Goal: Communication & Community: Answer question/provide support

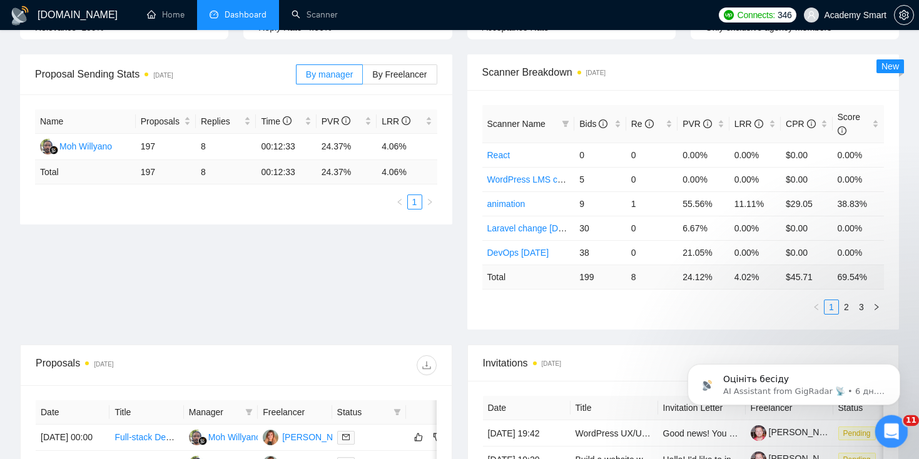
click at [886, 430] on icon "Открыть службу сообщений Intercom" at bounding box center [890, 430] width 21 height 21
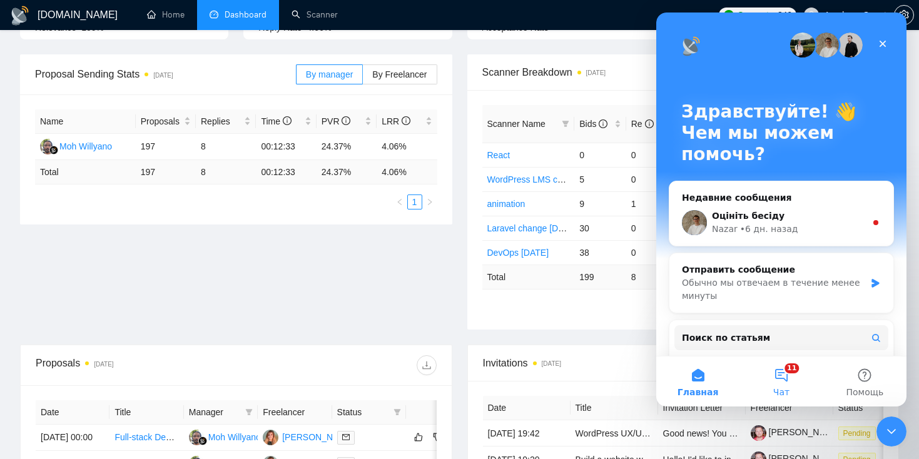
click at [781, 365] on button "11 Чат" at bounding box center [780, 382] width 83 height 50
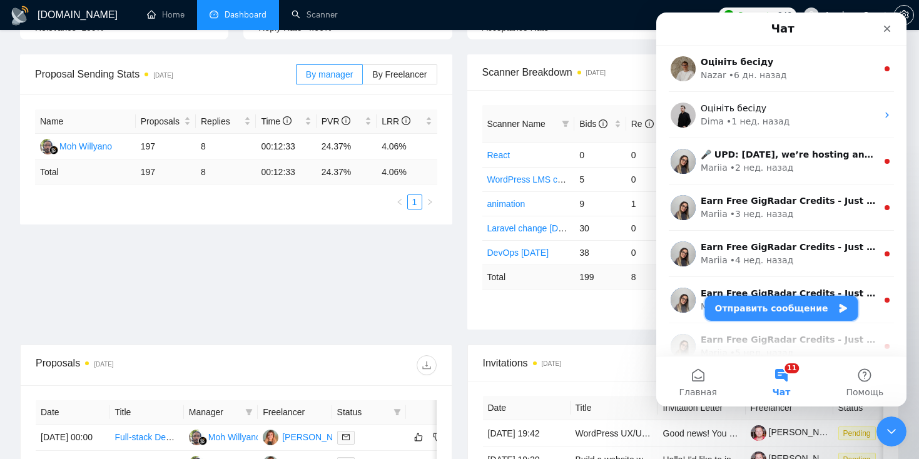
click at [753, 310] on button "Отправить сообщение" at bounding box center [781, 308] width 153 height 25
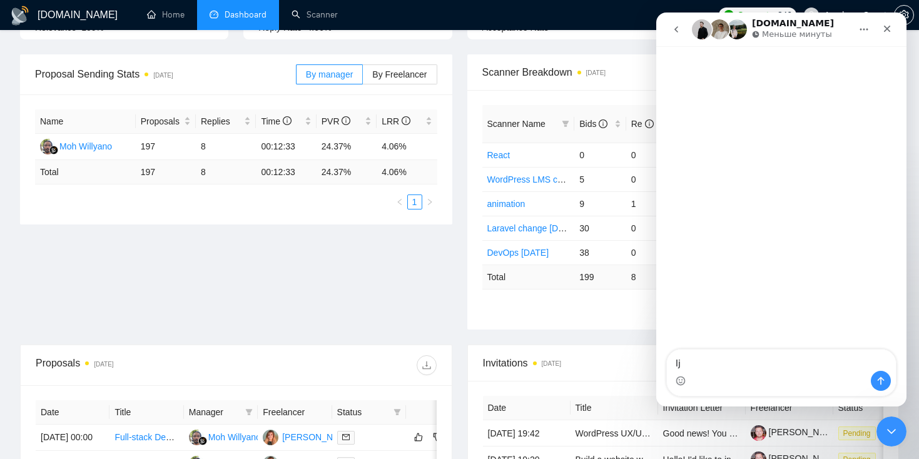
type textarea "l"
type textarea "доброго дня"
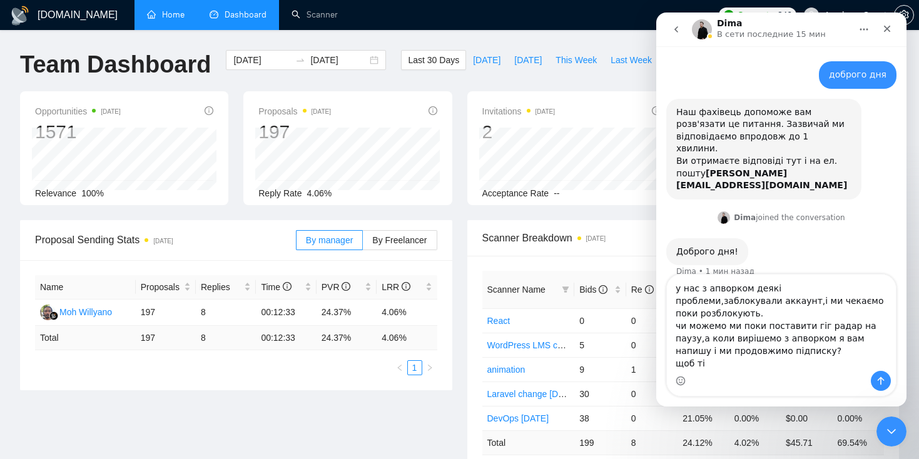
type textarea "у нас з апворком деякі проблеми,заблокували аккаунт,і ми чекаємо поки розблокую…"
click at [173, 17] on link "Home" at bounding box center [166, 14] width 38 height 11
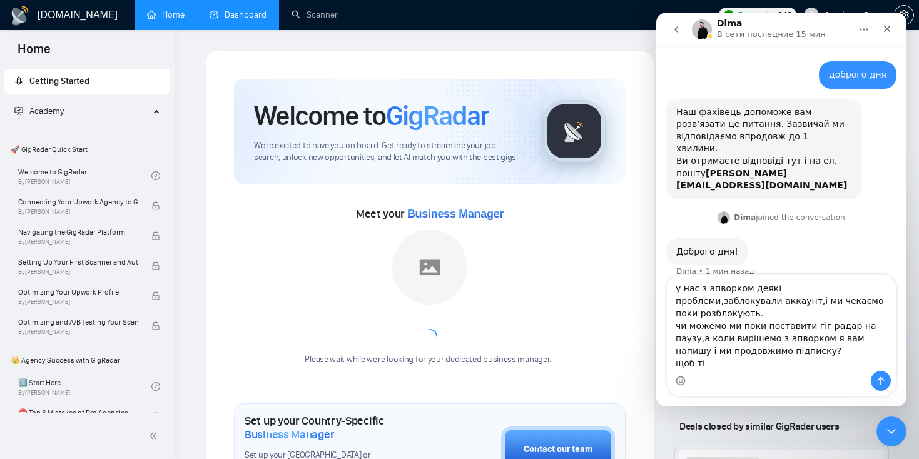
click at [248, 19] on link "Dashboard" at bounding box center [238, 14] width 57 height 11
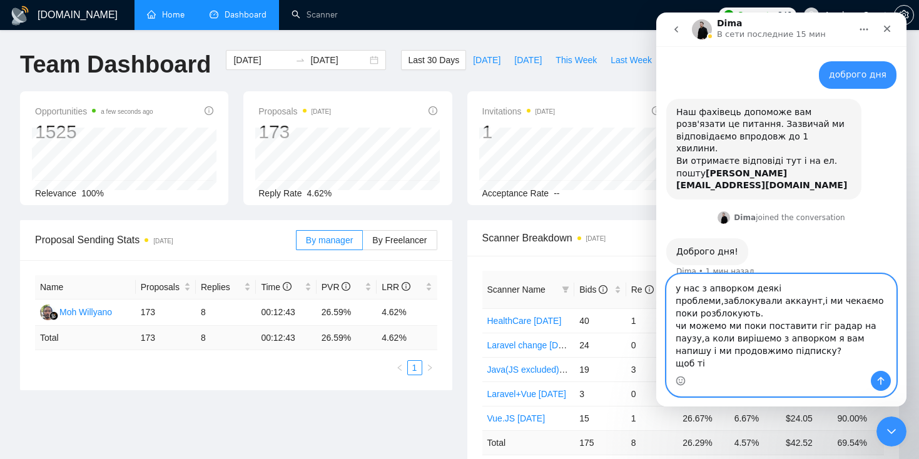
click at [725, 365] on textarea "у нас з апворком деякі проблеми,заблокували аккаунт,і ми чекаємо поки розблокую…" at bounding box center [781, 323] width 229 height 96
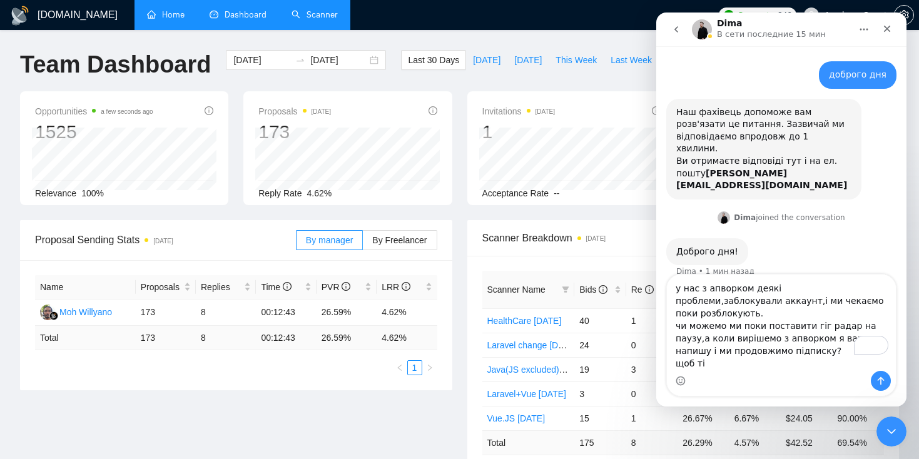
click at [324, 18] on link "Scanner" at bounding box center [315, 14] width 46 height 11
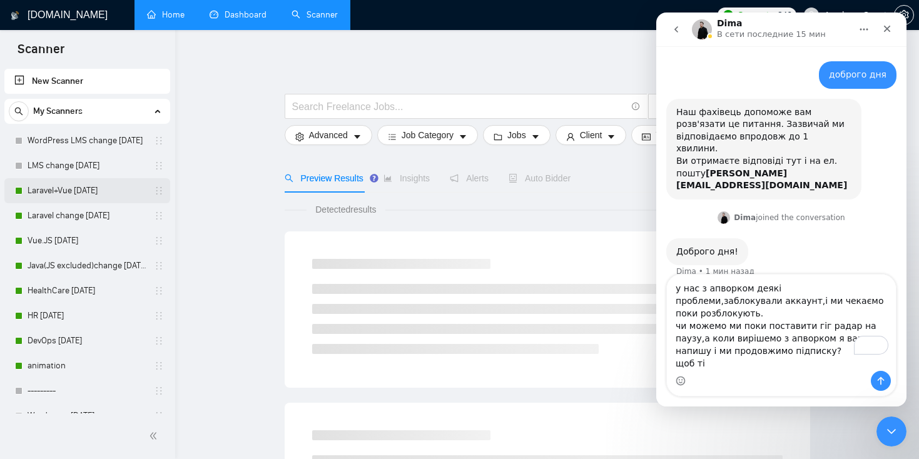
click at [49, 190] on link "Laravel+Vue [DATE]" at bounding box center [87, 190] width 119 height 25
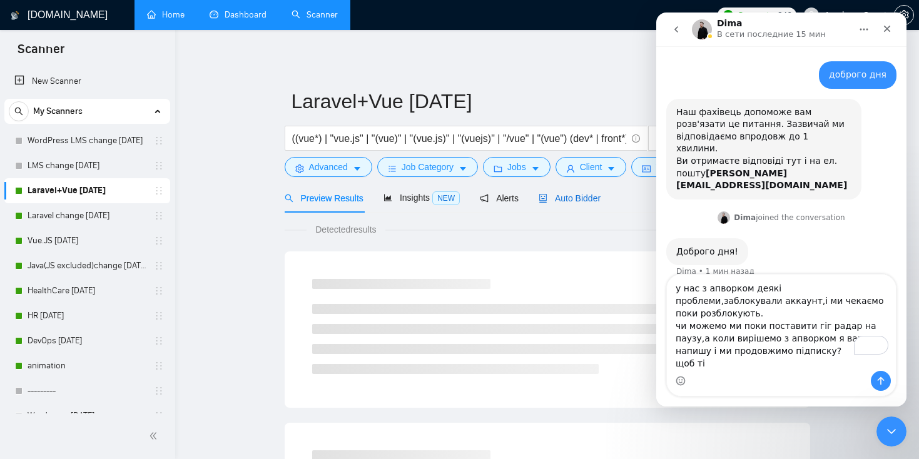
click at [561, 199] on span "Auto Bidder" at bounding box center [570, 198] width 62 height 10
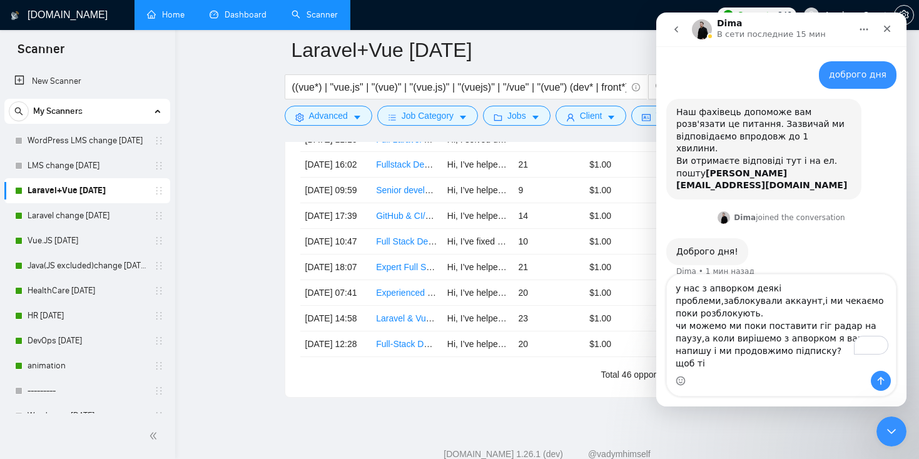
scroll to position [3355, 0]
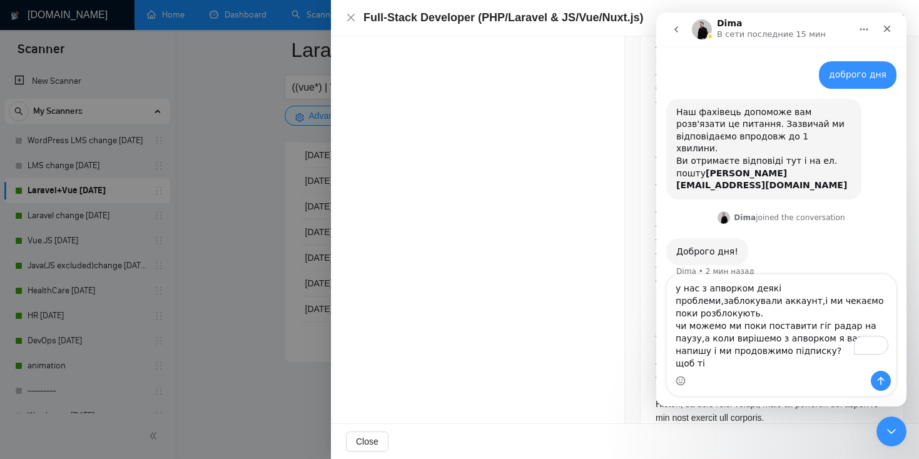
scroll to position [906, 0]
click at [349, 18] on icon "close" at bounding box center [351, 18] width 10 height 10
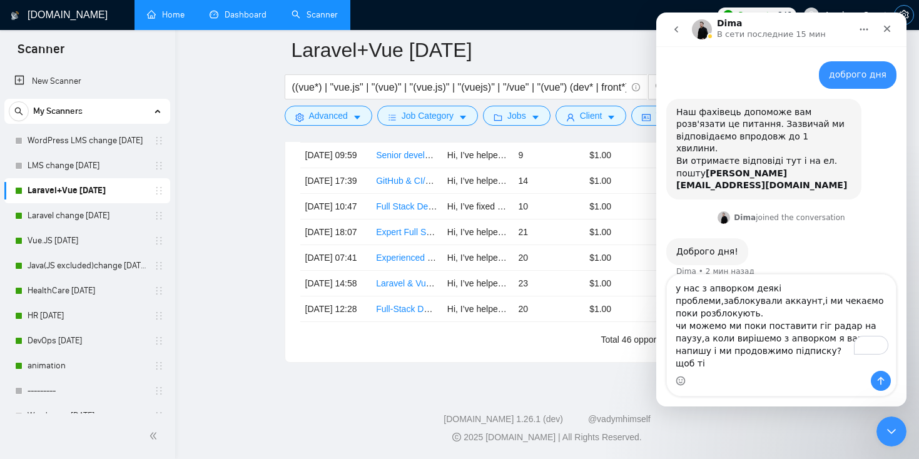
click at [906, 7] on button "button" at bounding box center [904, 15] width 20 height 20
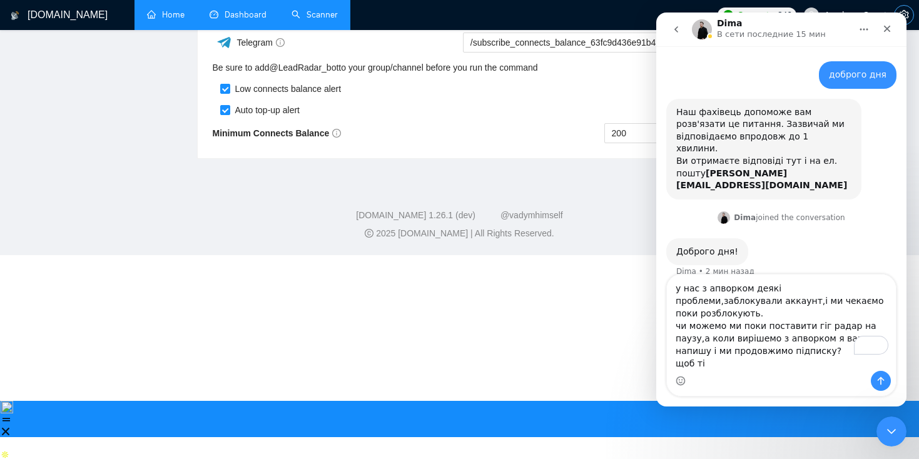
scroll to position [347, 0]
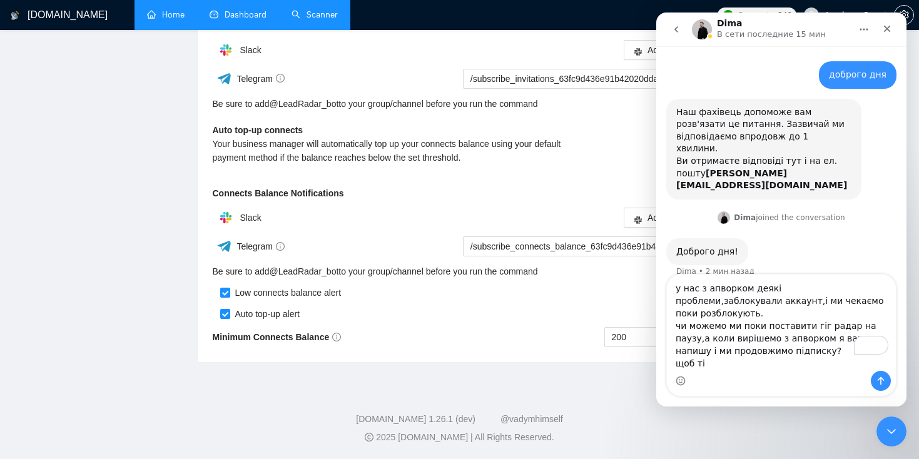
click at [163, 16] on link "Home" at bounding box center [166, 14] width 38 height 11
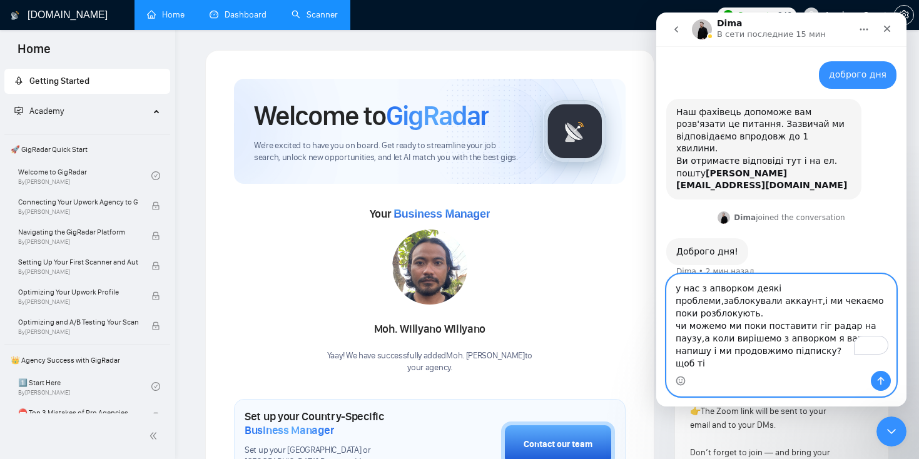
click at [718, 364] on textarea "у нас з апворком деякі проблеми,заблокували аккаунт,і ми чекаємо поки розблокую…" at bounding box center [781, 323] width 229 height 96
click at [757, 363] on textarea "у нас з апворком деякі проблеми,заблокували аккаунт,і ми чекаємо поки розблокую…" at bounding box center [781, 323] width 229 height 96
type textarea "у нас з апворком деякі проблеми,заблокували аккаунт,і ми чекаємо поки розблокую…"
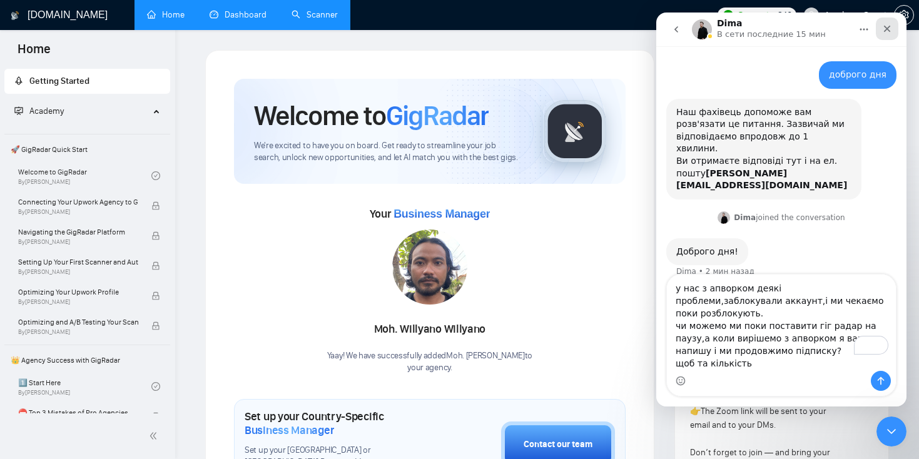
click at [886, 31] on icon "Закрыть" at bounding box center [887, 29] width 10 height 10
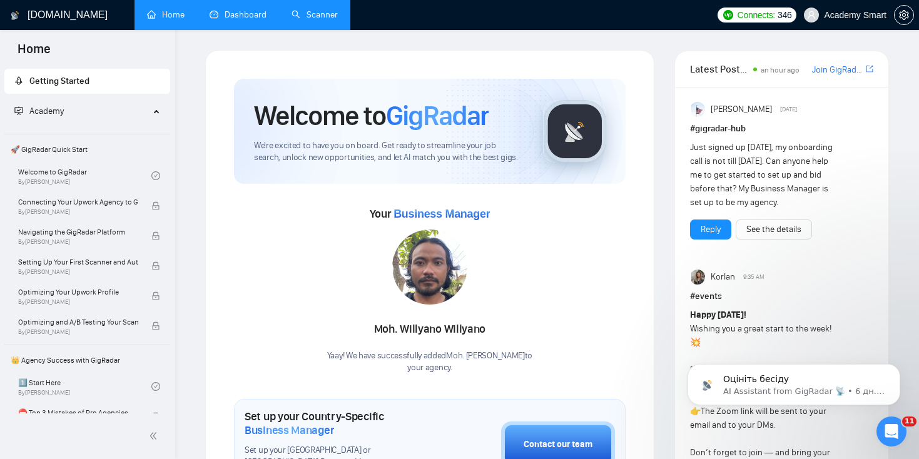
click at [852, 15] on span "Academy Smart" at bounding box center [855, 15] width 63 height 0
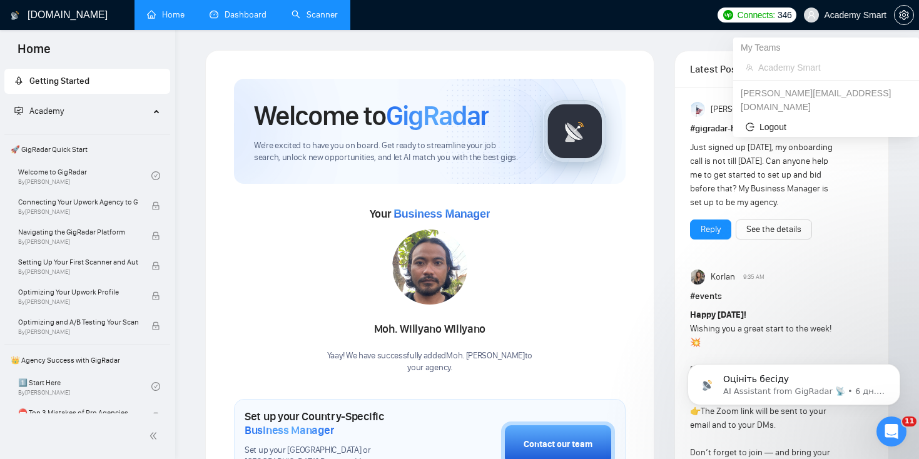
click at [807, 15] on icon "user" at bounding box center [811, 15] width 9 height 9
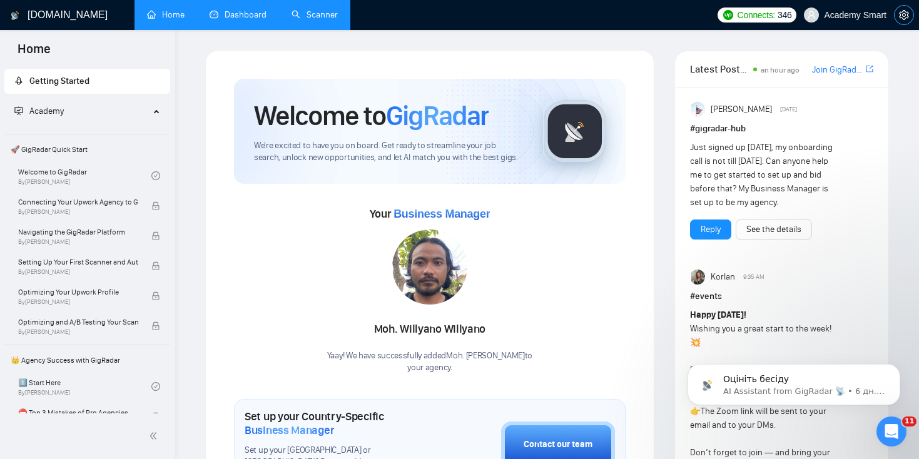
click at [897, 17] on span "setting" at bounding box center [904, 15] width 19 height 10
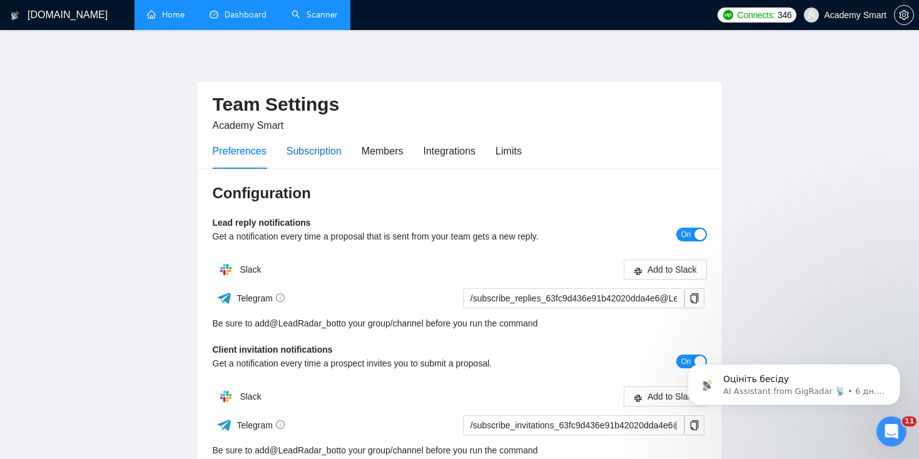
click at [312, 150] on div "Subscription" at bounding box center [313, 151] width 55 height 16
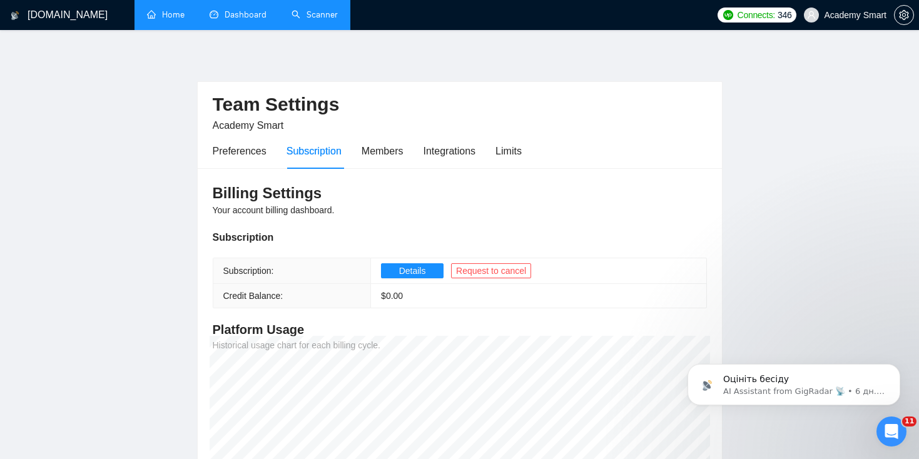
click at [163, 20] on link "Home" at bounding box center [166, 14] width 38 height 11
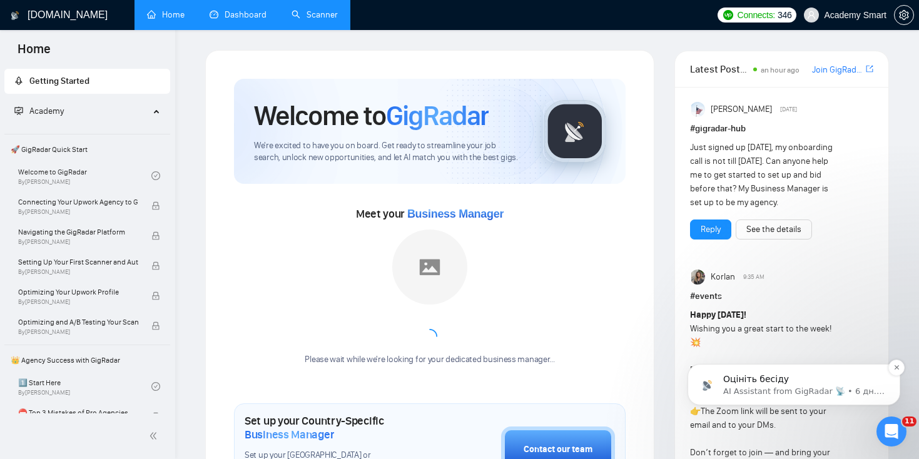
click at [747, 389] on p "AI Assistant from GigRadar 📡 • 6 дн. назад" at bounding box center [803, 391] width 161 height 11
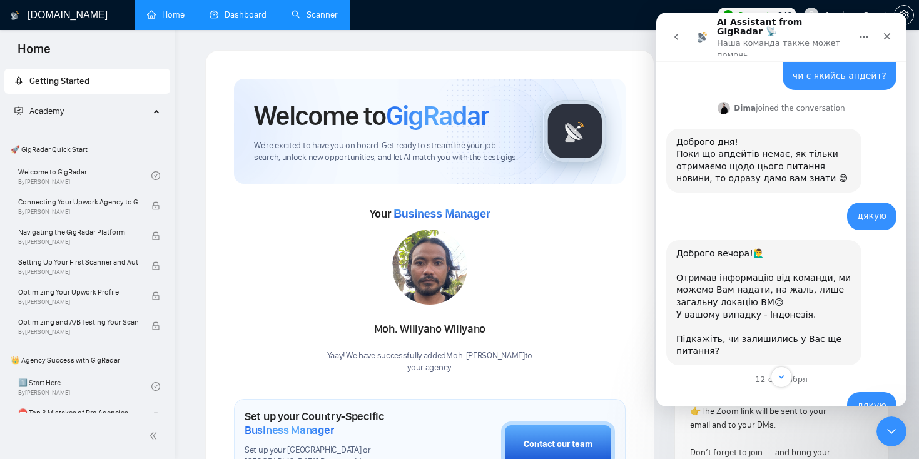
scroll to position [1361, 0]
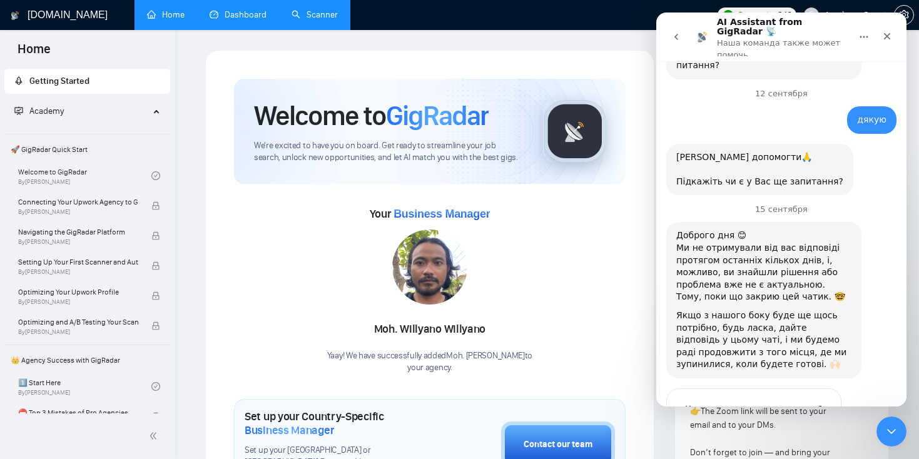
click at [677, 32] on icon "go back" at bounding box center [676, 37] width 10 height 10
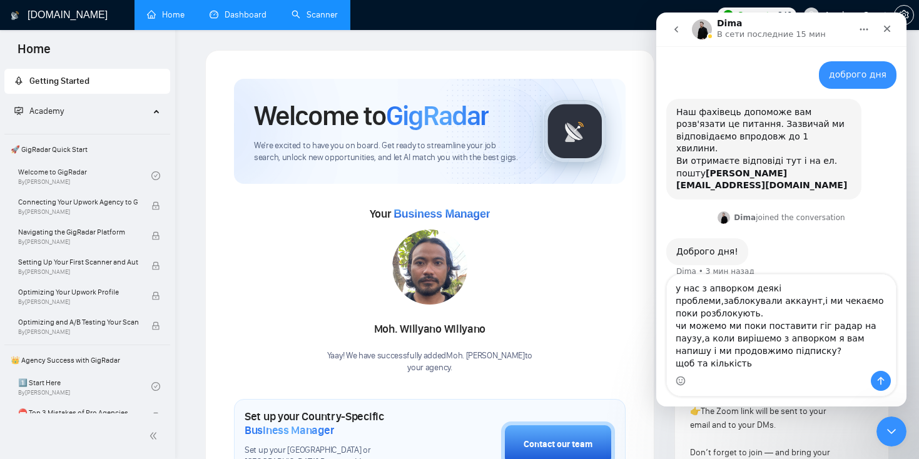
scroll to position [0, 0]
click at [753, 368] on textarea "у нас з апворком деякі проблеми,заблокували аккаунт,і ми чекаємо поки розблокую…" at bounding box center [781, 323] width 229 height 96
type textarea "у нас з апворком деякі проблеми,заблокували аккаунт,і ми чекаємо поки розблокую…"
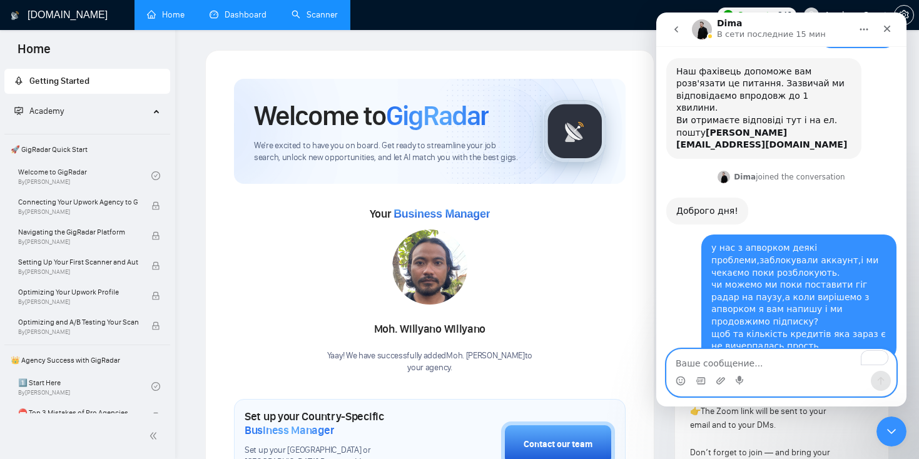
scroll to position [188, 0]
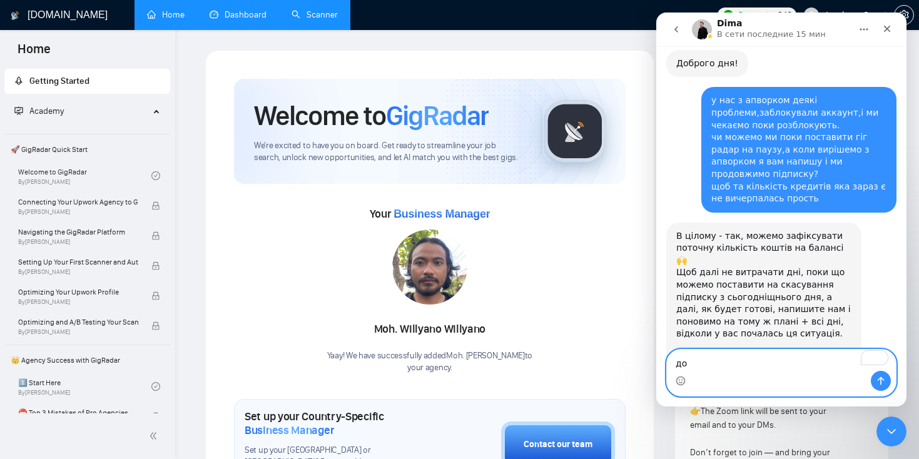
type textarea "д"
click at [696, 360] on textarea "To enrich screen reader interactions, please activate Accessibility in Grammarl…" at bounding box center [781, 360] width 229 height 21
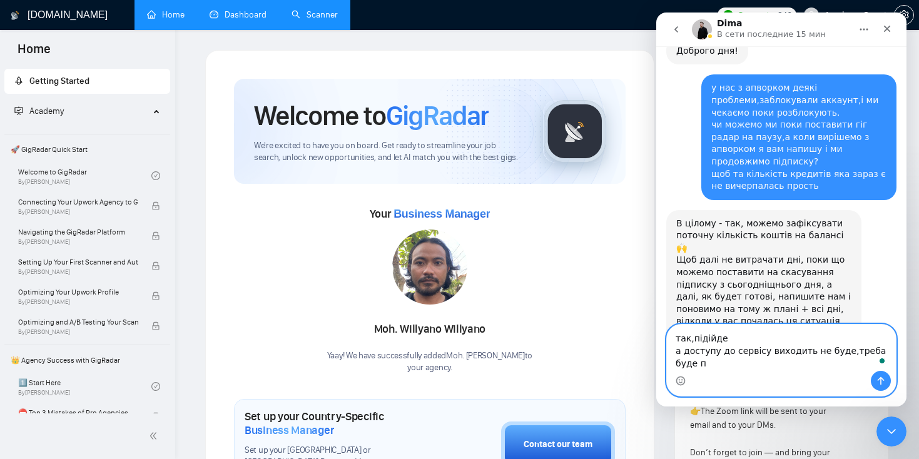
scroll to position [213, 0]
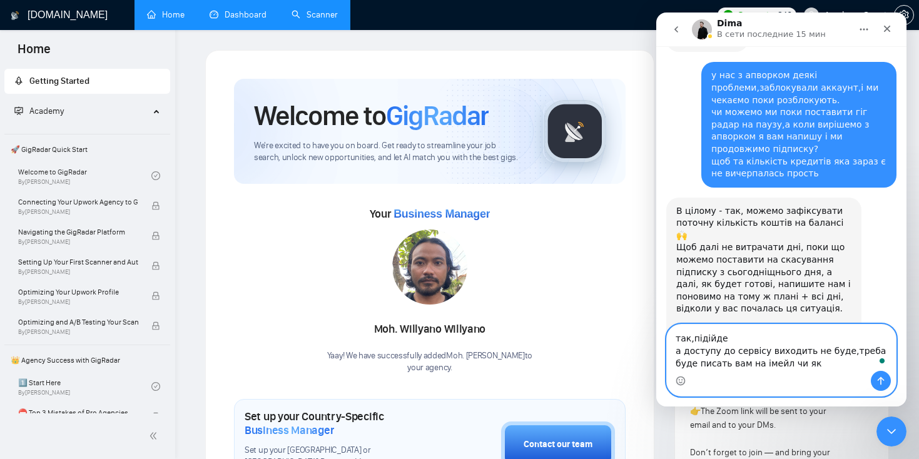
type textarea "так,підійде а доступу до сервісу виходить не буде,треба буде писать вам на імей…"
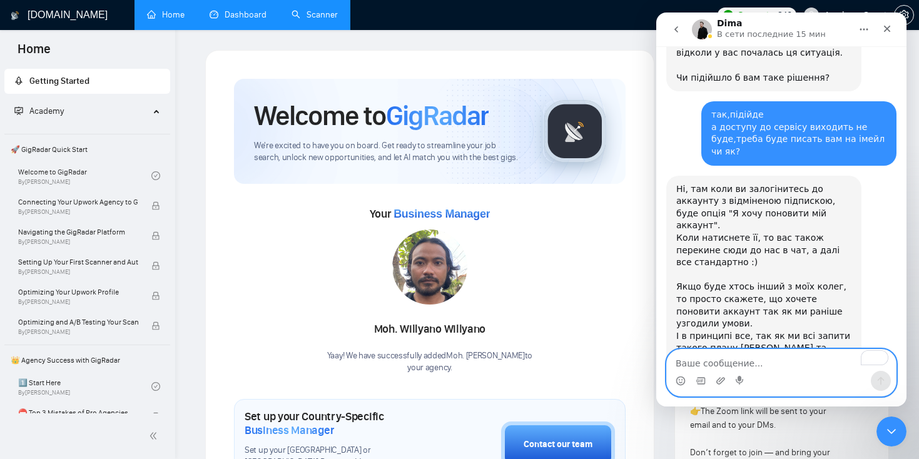
scroll to position [471, 0]
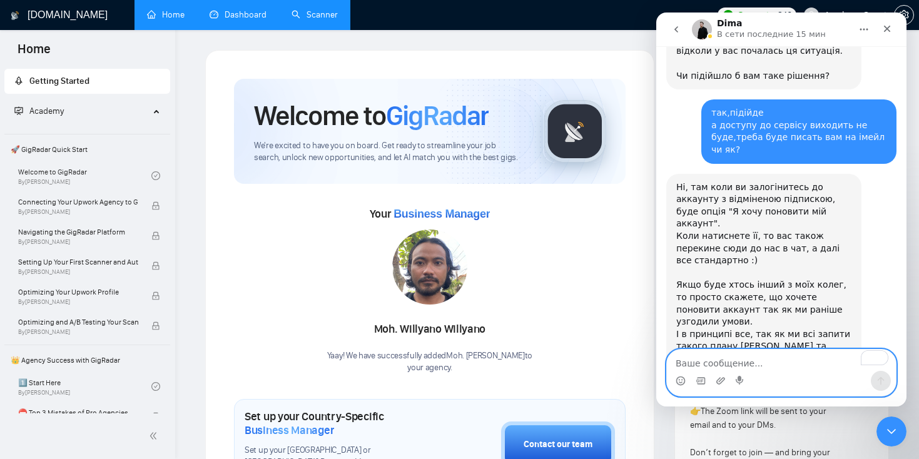
click at [703, 364] on textarea "To enrich screen reader interactions, please activate Accessibility in Grammarl…" at bounding box center [781, 360] width 229 height 21
type textarea "c"
type textarea "супер,дякую"
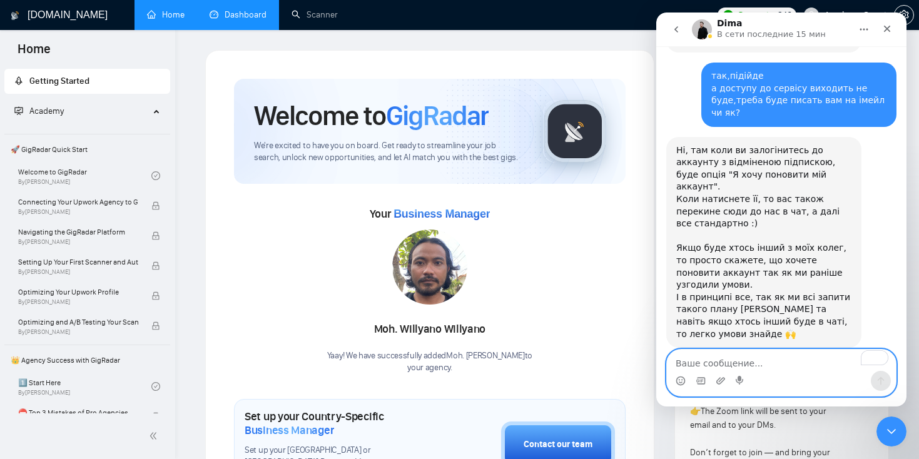
scroll to position [582, 0]
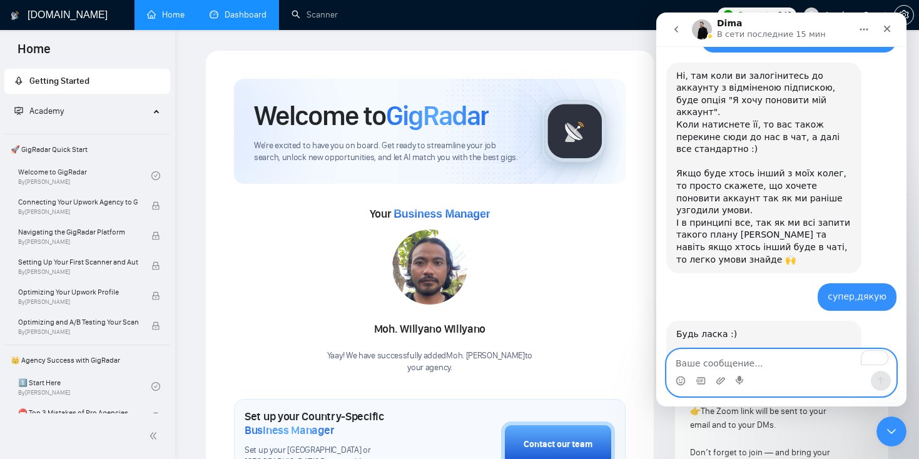
click at [693, 358] on textarea "To enrich screen reader interactions, please activate Accessibility in Grammarl…" at bounding box center [781, 360] width 229 height 21
type textarea "дякую"
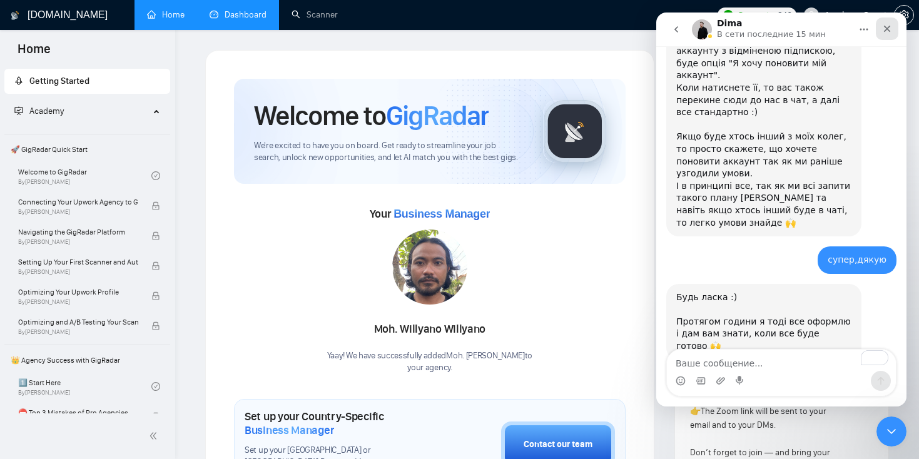
click at [884, 28] on icon "Закрыть" at bounding box center [887, 29] width 10 height 10
